Goal: Information Seeking & Learning: Learn about a topic

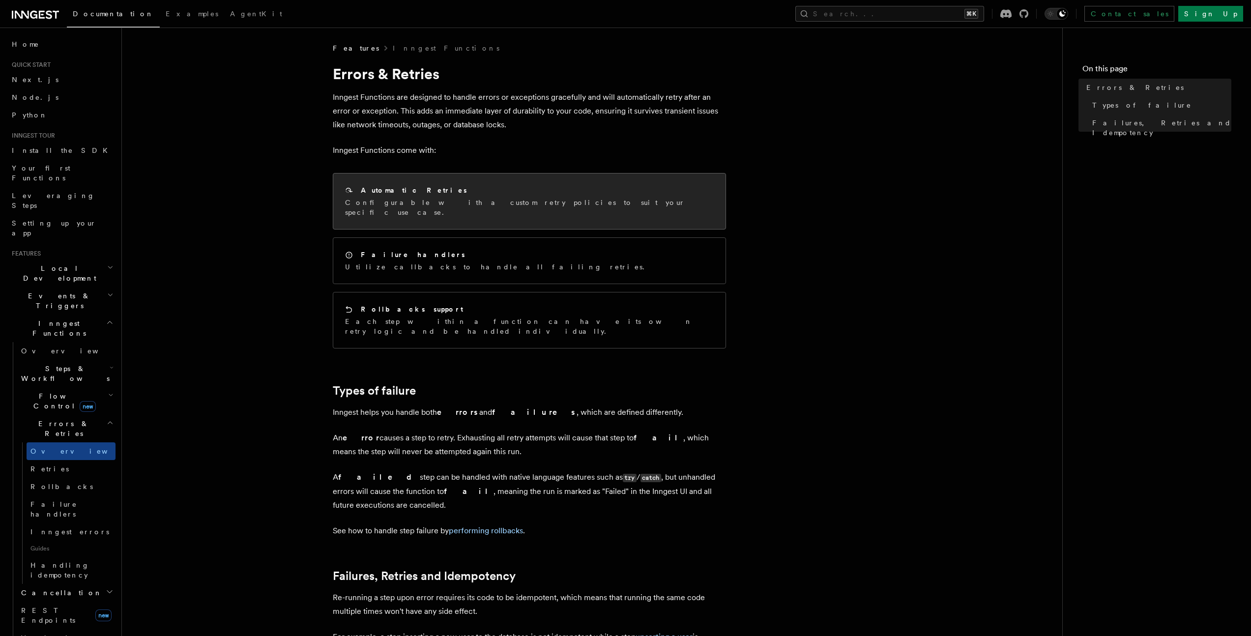
click at [409, 180] on div "Automatic Retries Configurable with a custom retry policies to suit your specif…" at bounding box center [529, 202] width 392 height 56
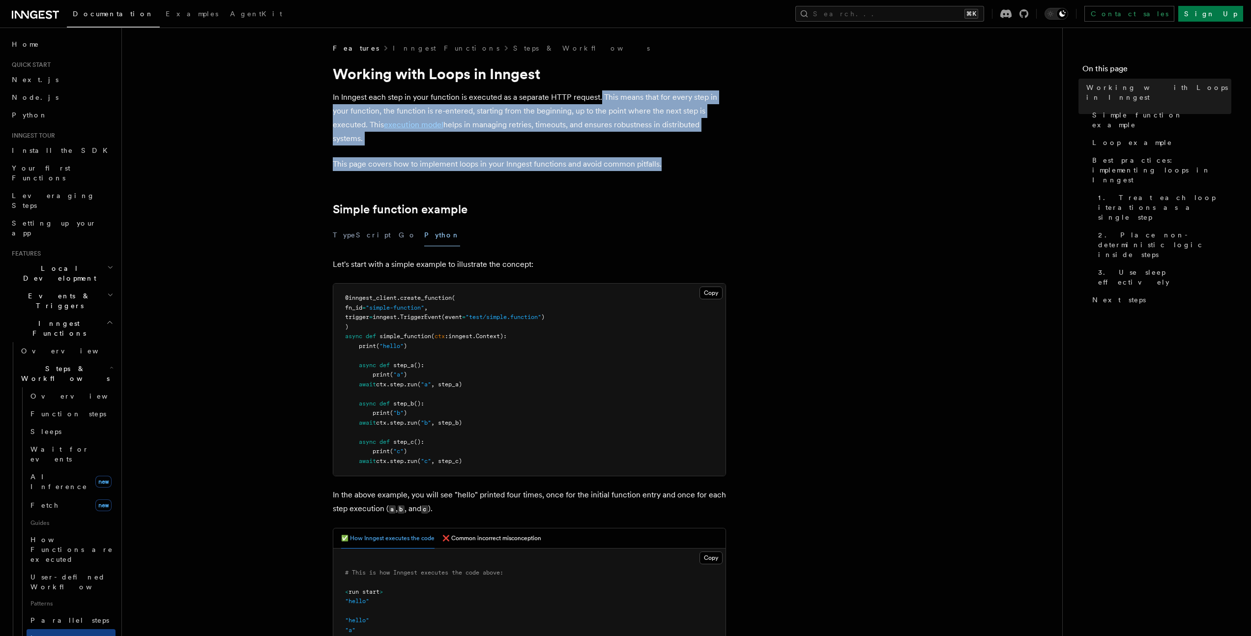
drag, startPoint x: 600, startPoint y: 99, endPoint x: 707, endPoint y: 164, distance: 125.7
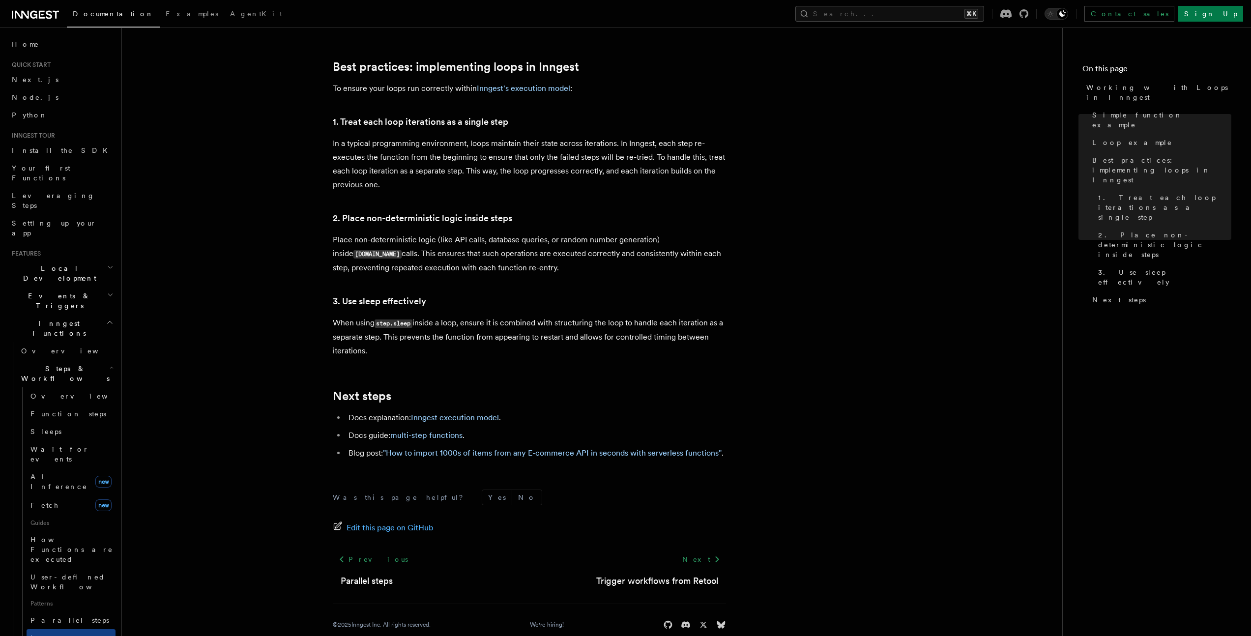
scroll to position [1565, 0]
